Goal: Task Accomplishment & Management: Manage account settings

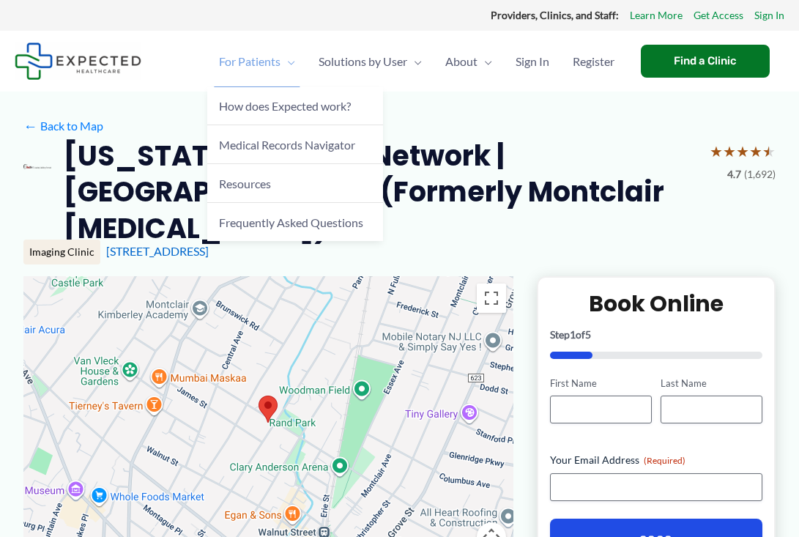
click at [254, 55] on span "For Patients" at bounding box center [249, 61] width 61 height 51
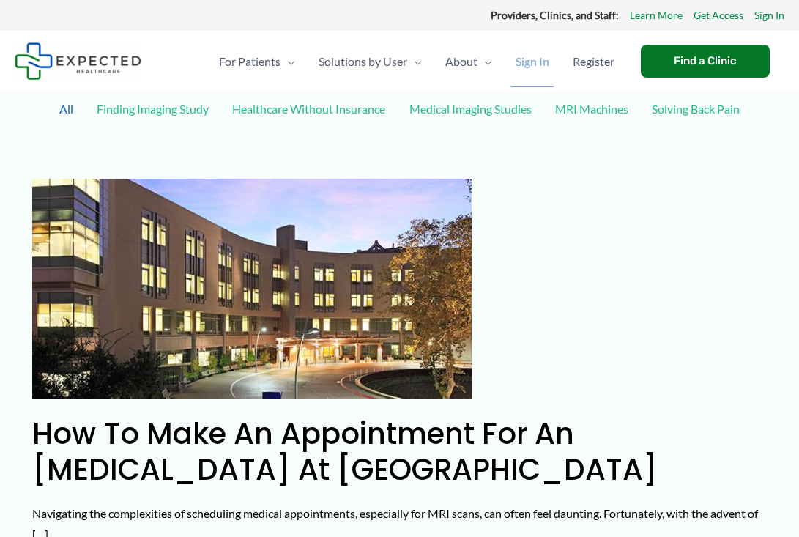
click at [531, 54] on span "Sign In" at bounding box center [532, 61] width 34 height 51
